Goal: Find specific page/section: Find specific page/section

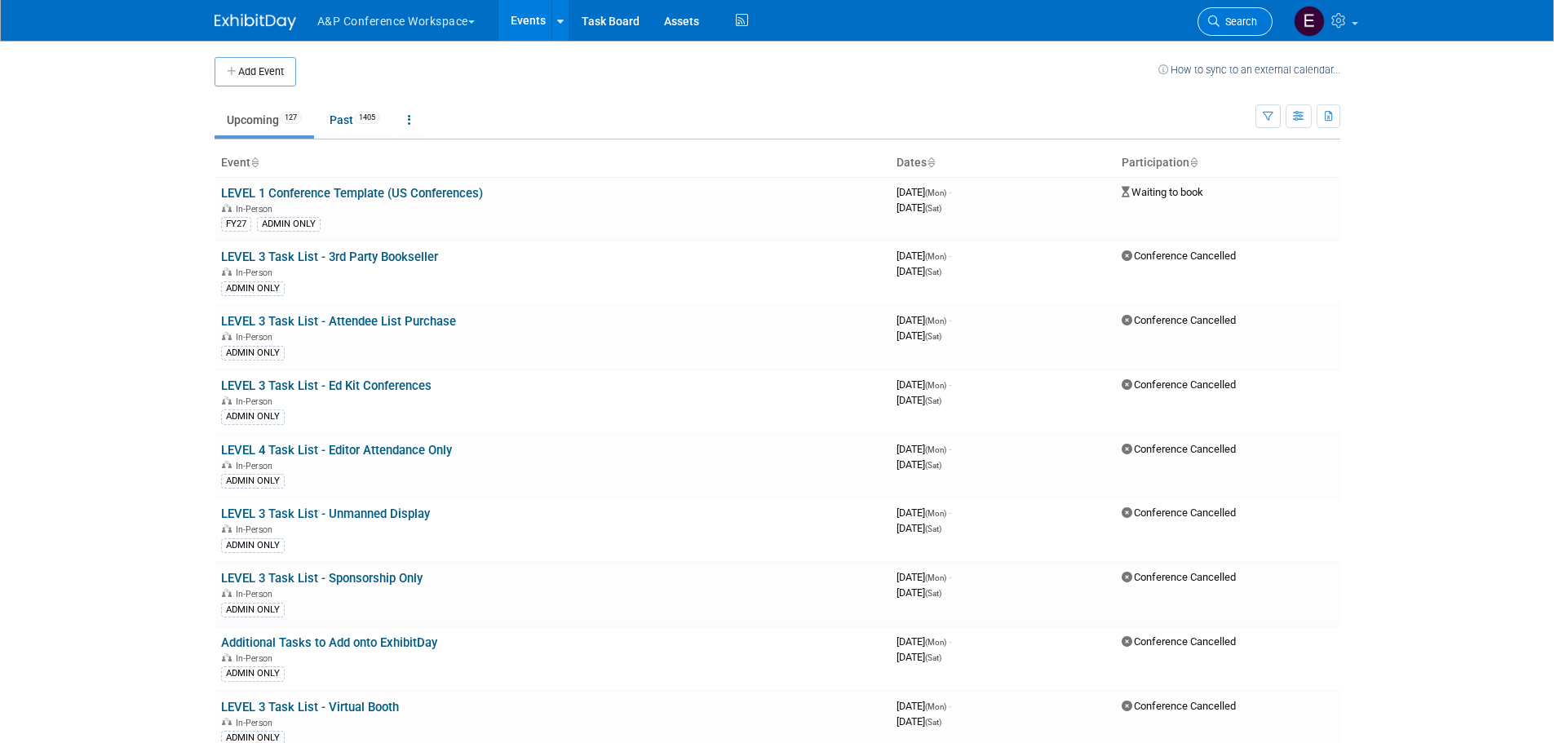
click at [1232, 20] on span "Search" at bounding box center [1238, 21] width 38 height 12
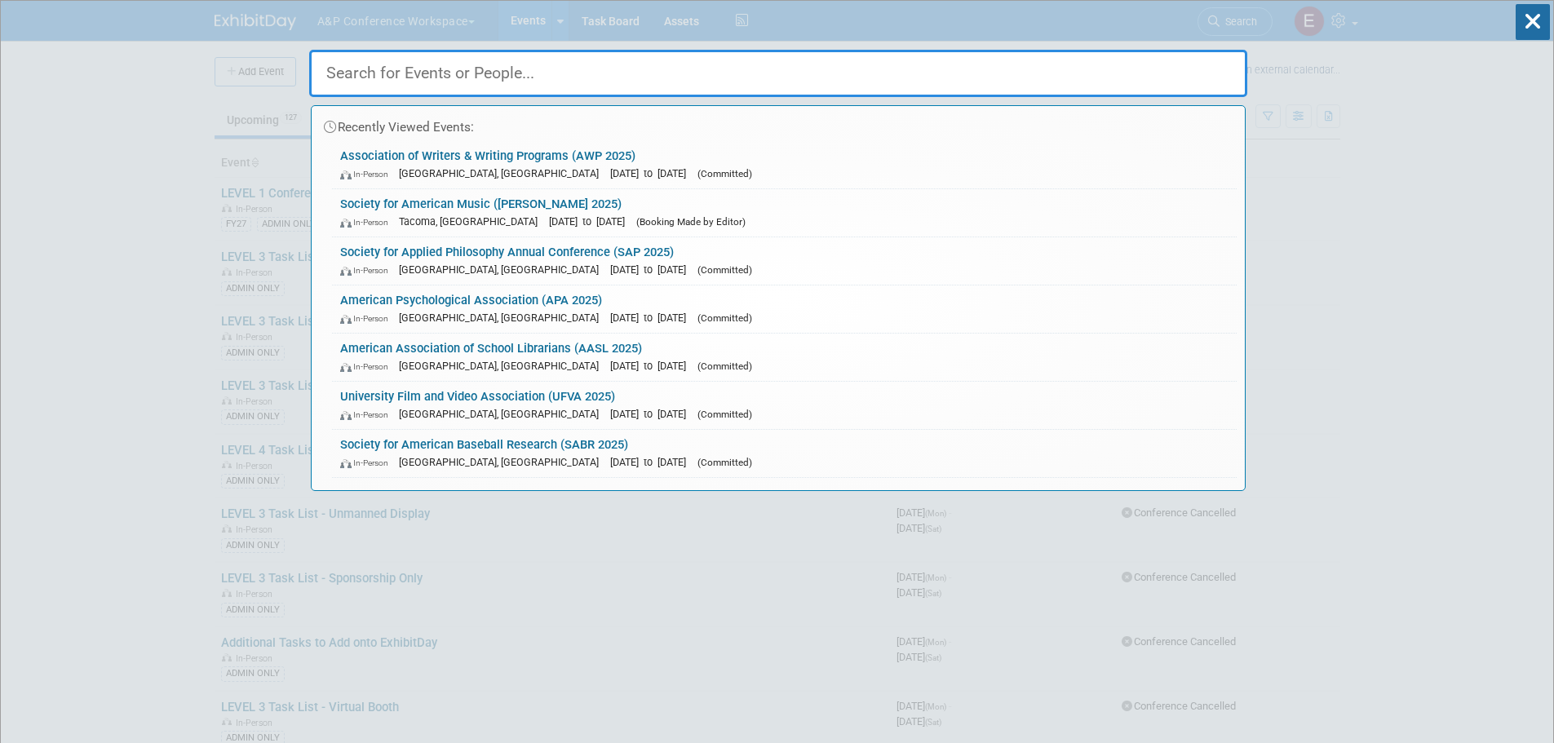
click at [737, 139] on div "Recently Viewed Events:" at bounding box center [778, 123] width 917 height 35
click at [687, 77] on input "text" at bounding box center [778, 73] width 938 height 47
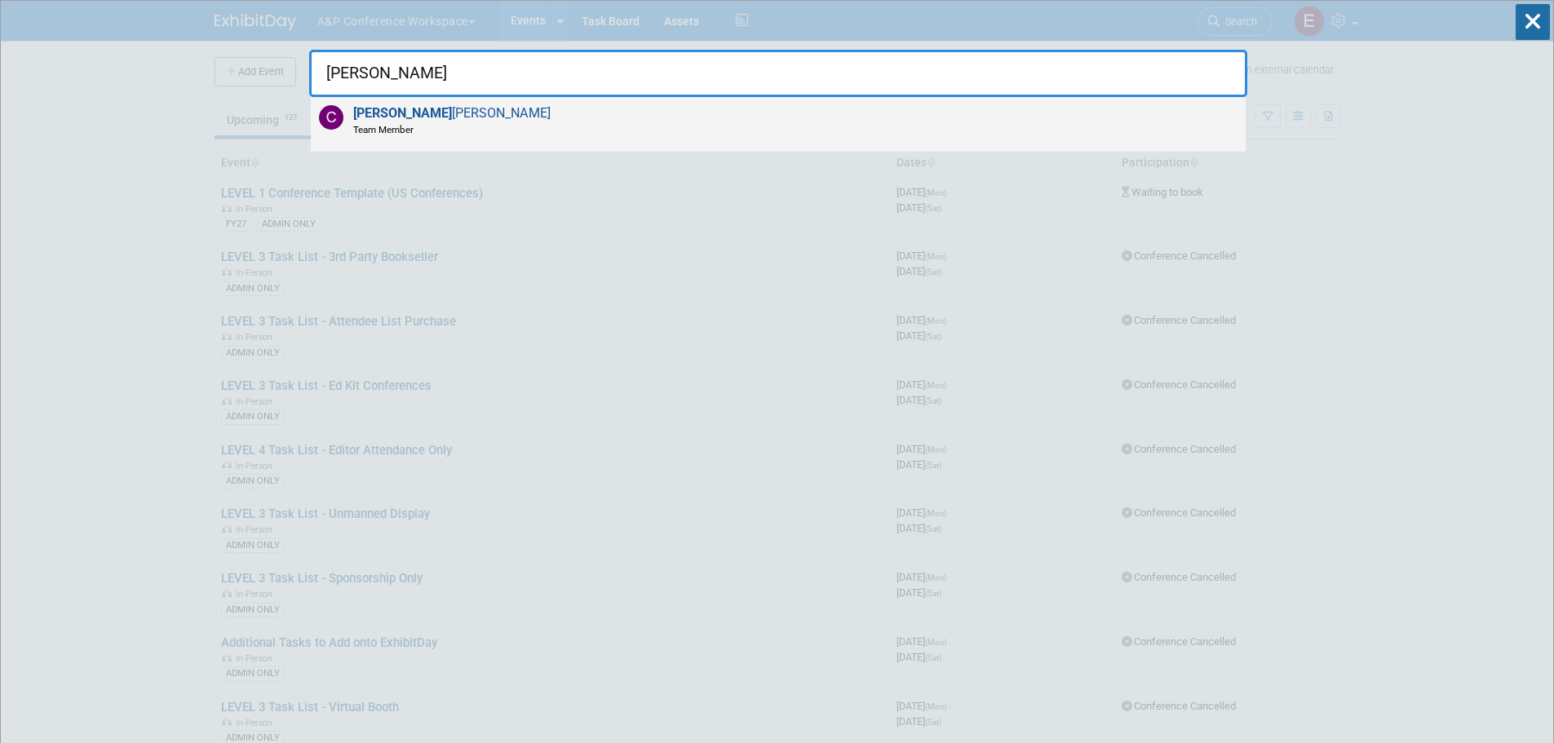
click at [517, 128] on div "[PERSON_NAME] Team Member" at bounding box center [778, 124] width 935 height 55
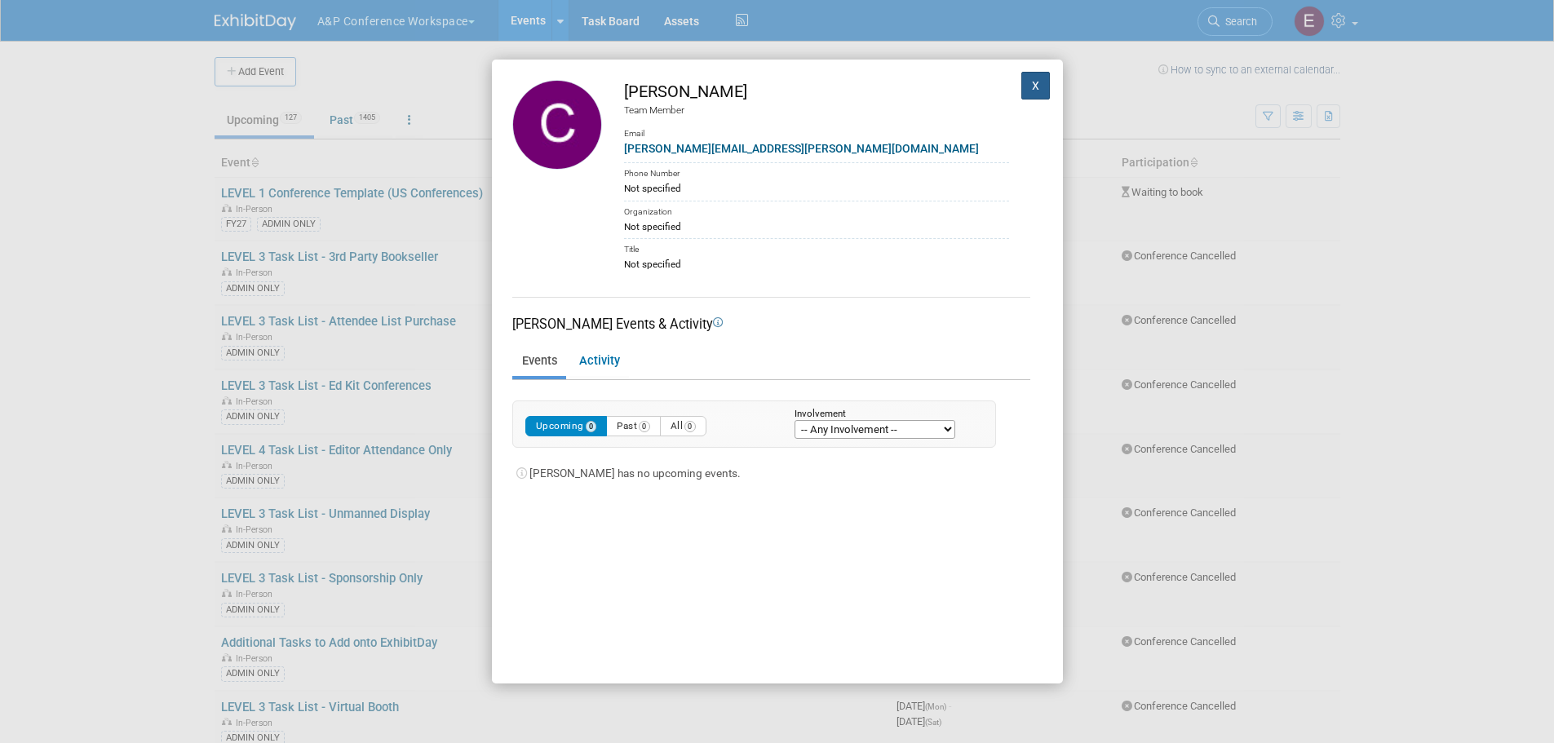
click at [1021, 84] on button "X" at bounding box center [1035, 86] width 29 height 28
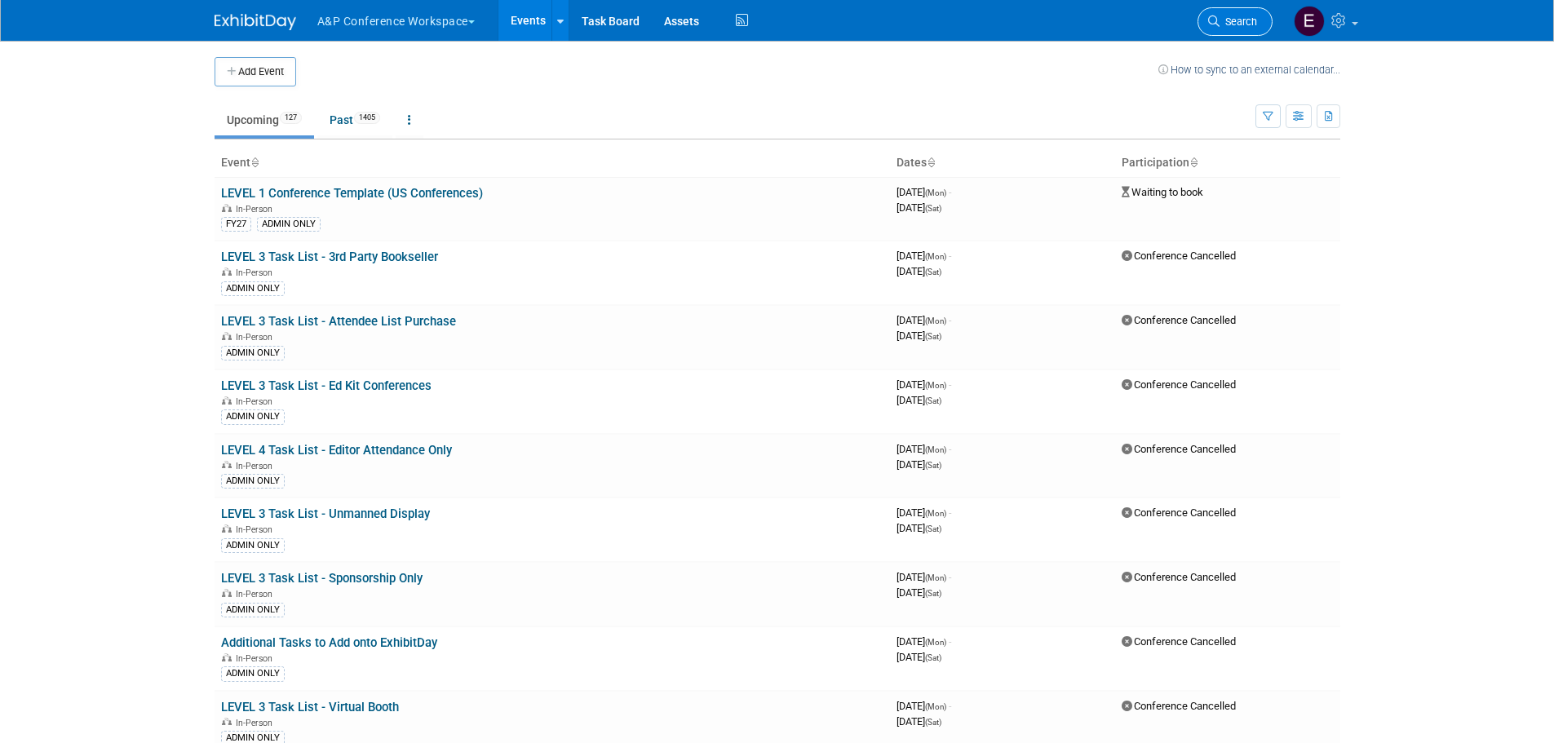
click at [1225, 25] on span "Search" at bounding box center [1238, 21] width 38 height 12
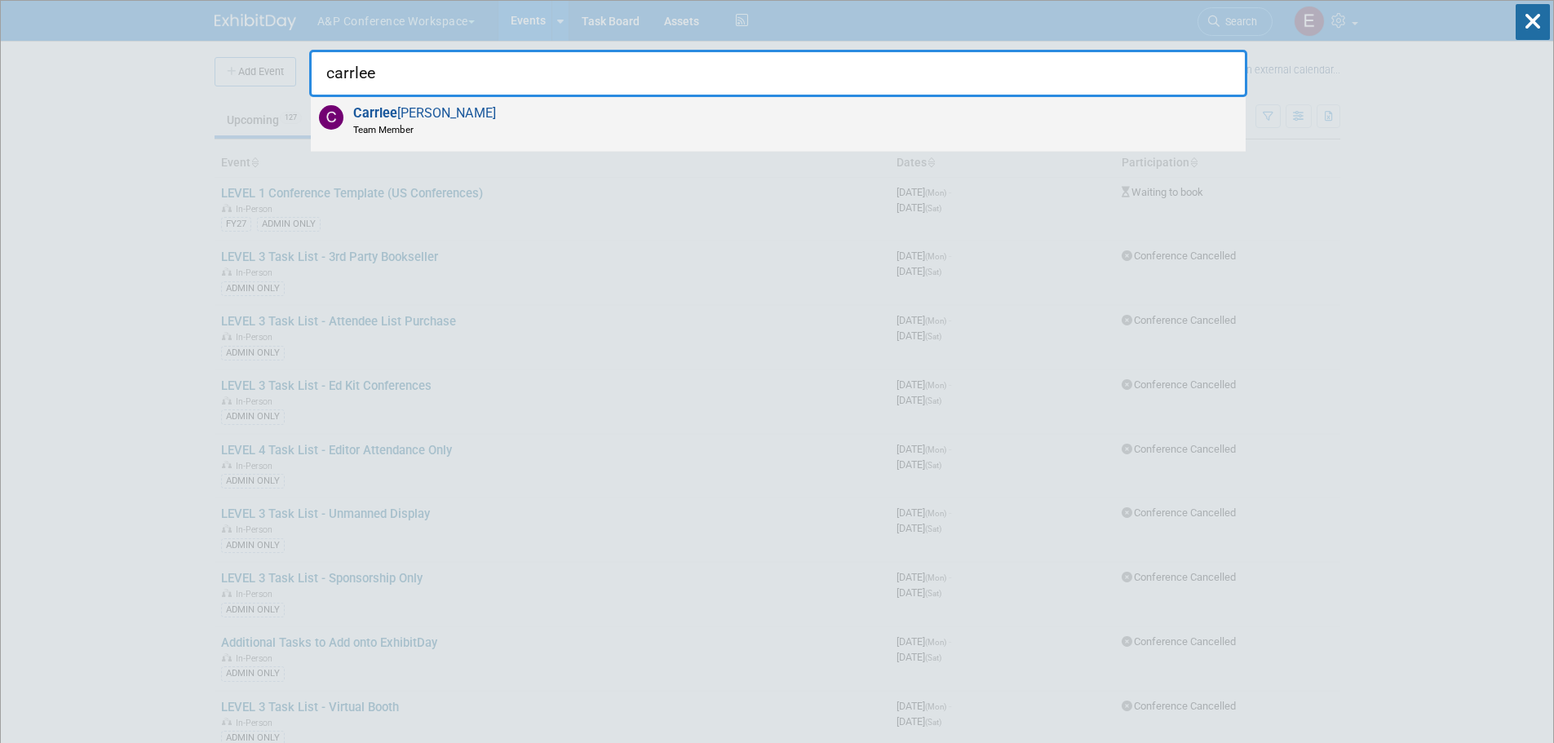
click at [445, 117] on div "[PERSON_NAME] Team Member" at bounding box center [778, 124] width 935 height 55
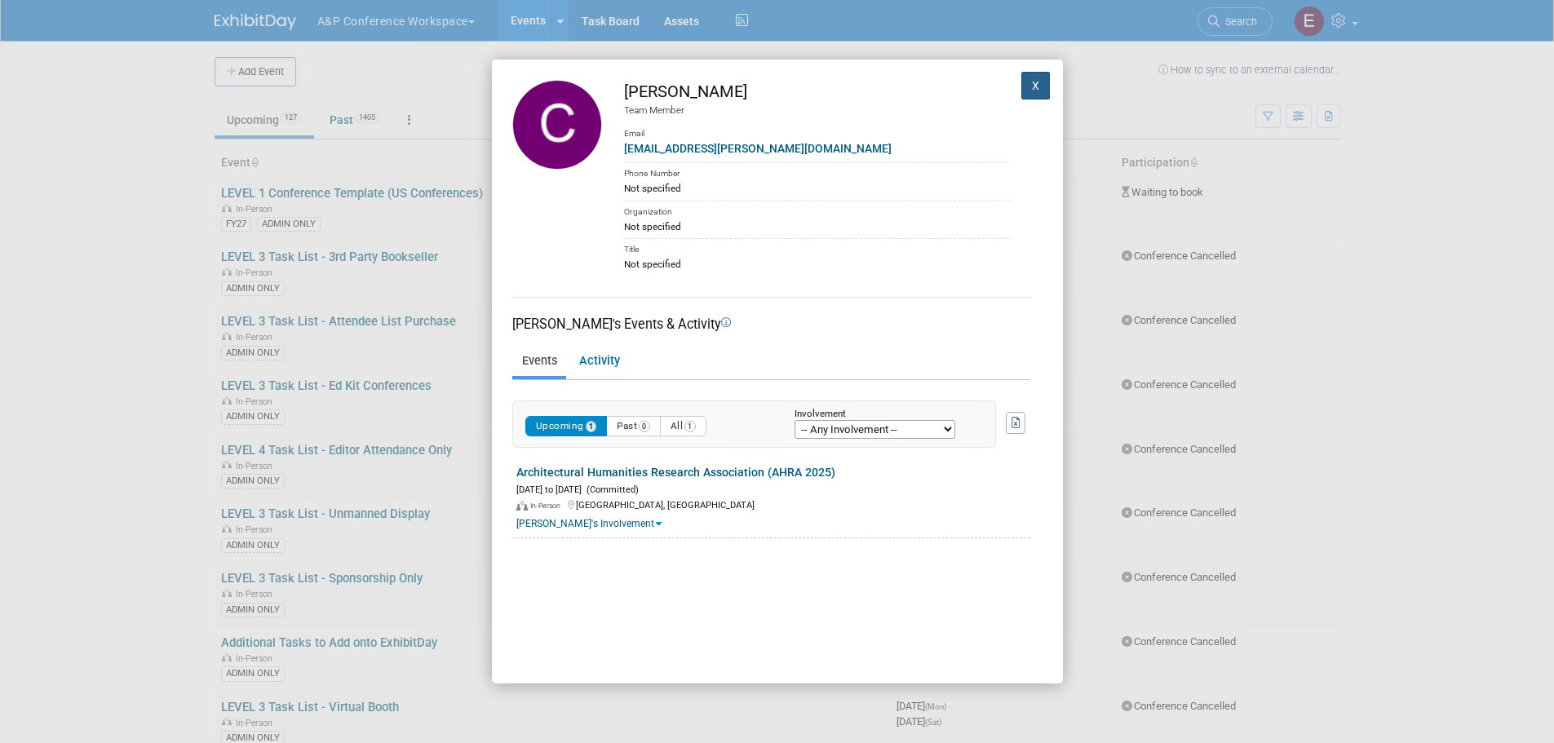
click at [1022, 81] on button "X" at bounding box center [1035, 86] width 29 height 28
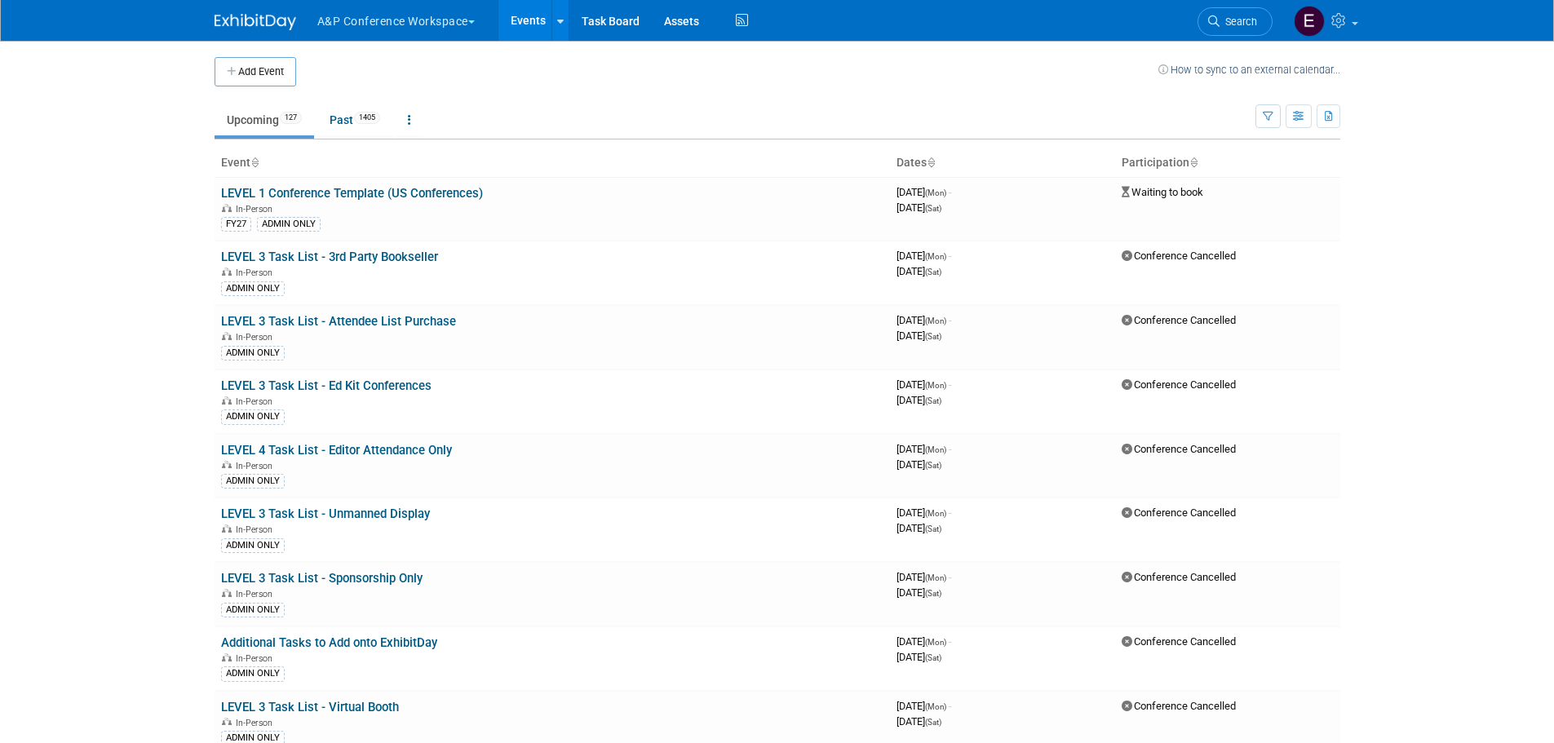
click at [1235, 14] on link "Search" at bounding box center [1234, 21] width 75 height 29
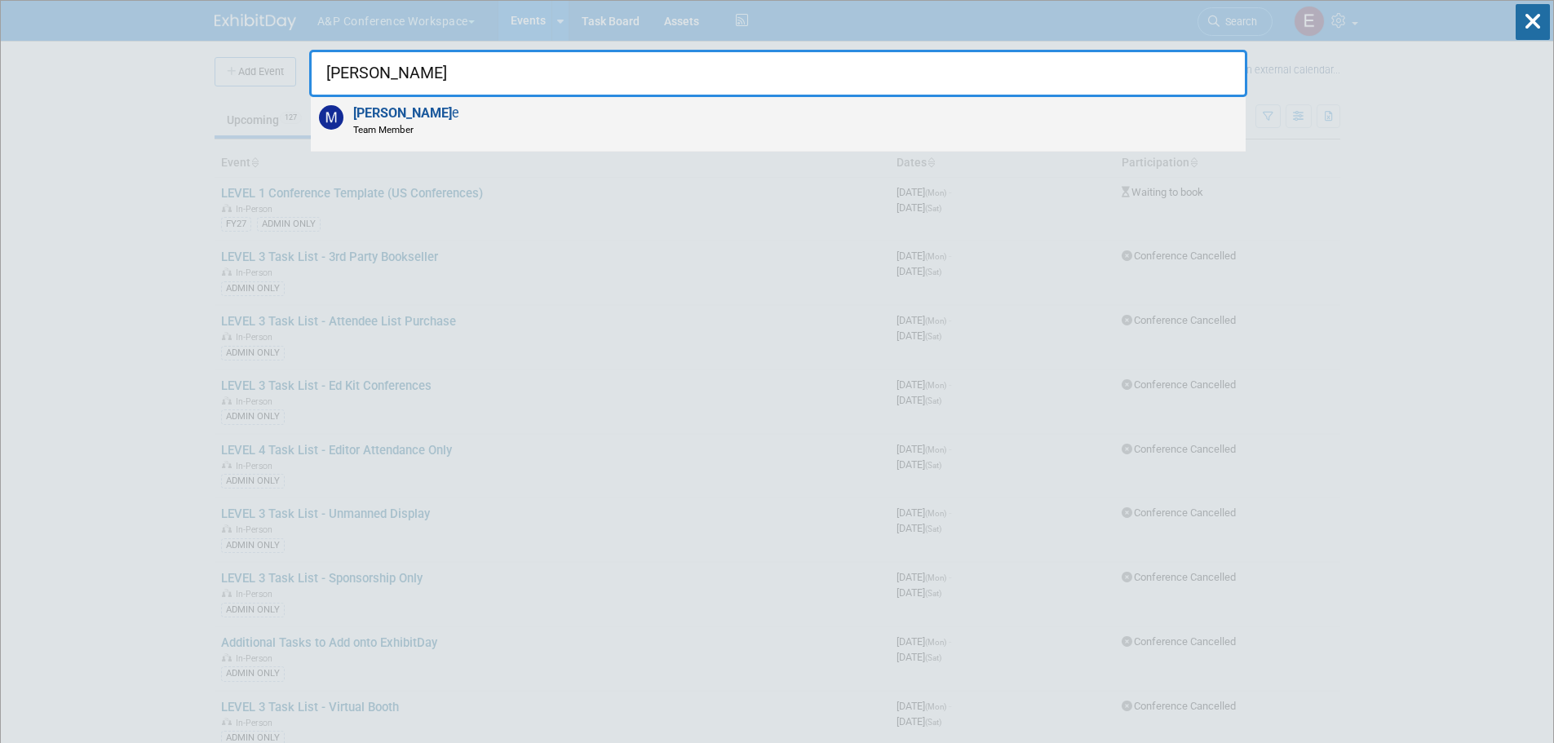
type input "[PERSON_NAME]"
click at [397, 106] on strong "[PERSON_NAME]" at bounding box center [402, 112] width 99 height 15
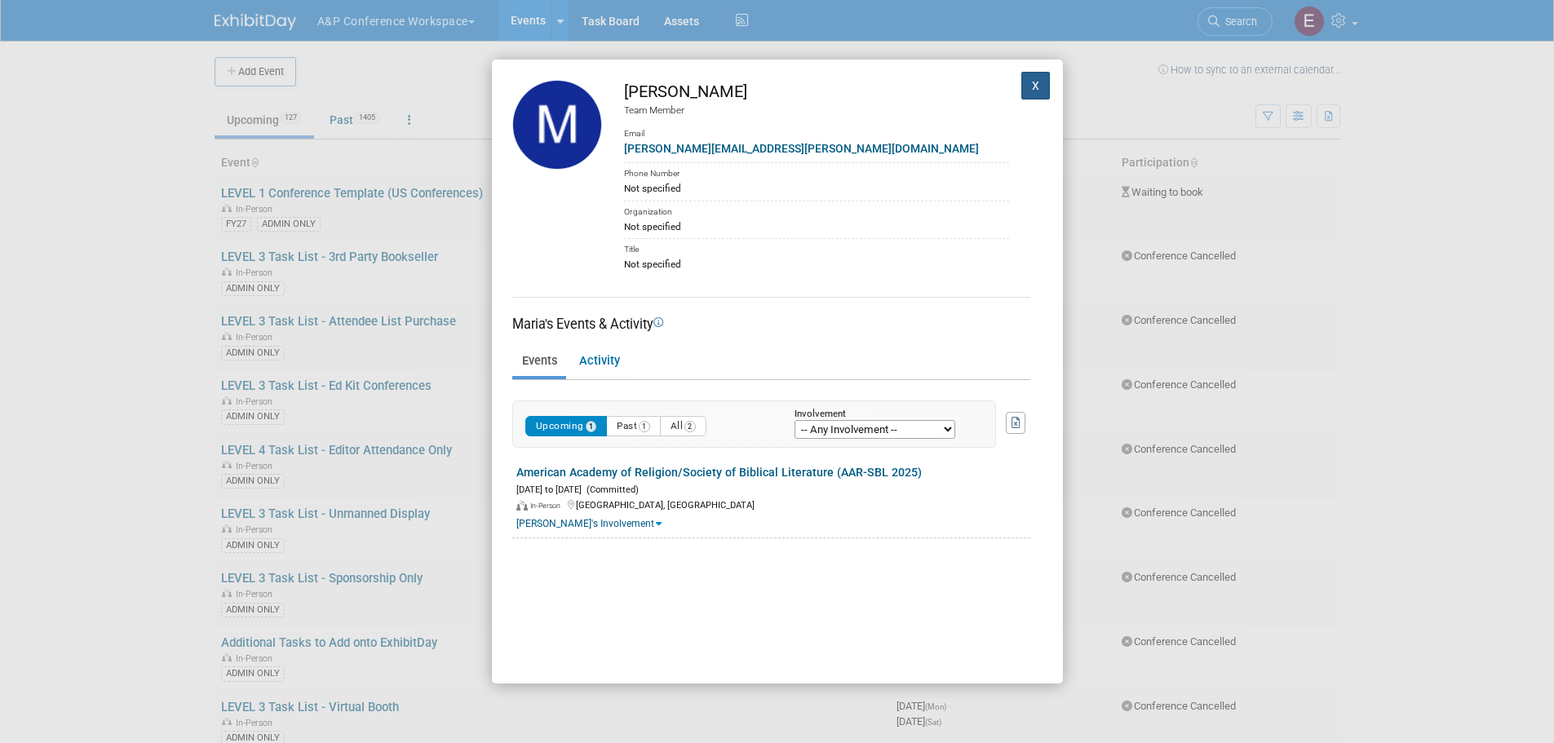
click at [1021, 83] on button "X" at bounding box center [1035, 86] width 29 height 28
